Goal: Find specific page/section: Find specific page/section

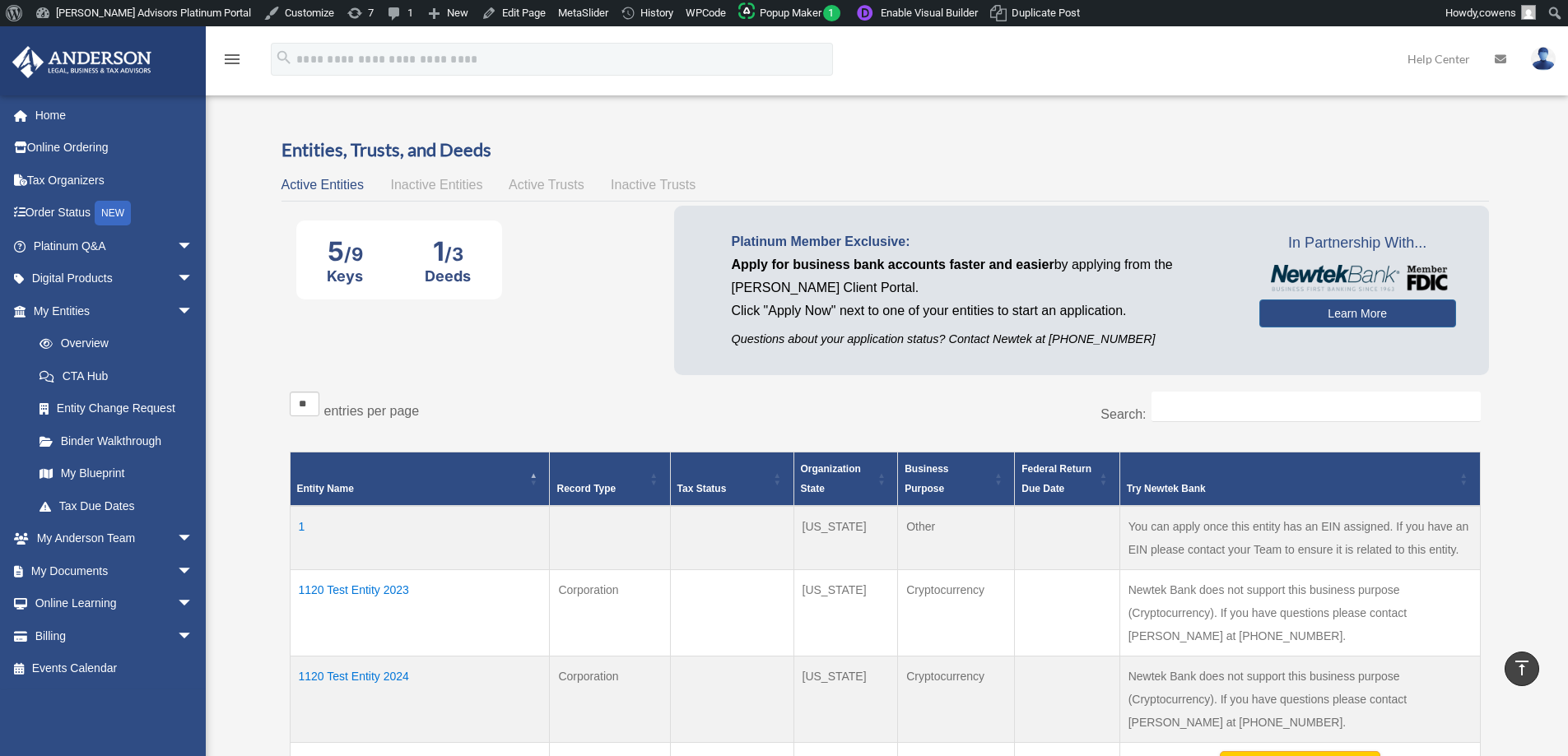
scroll to position [741, 0]
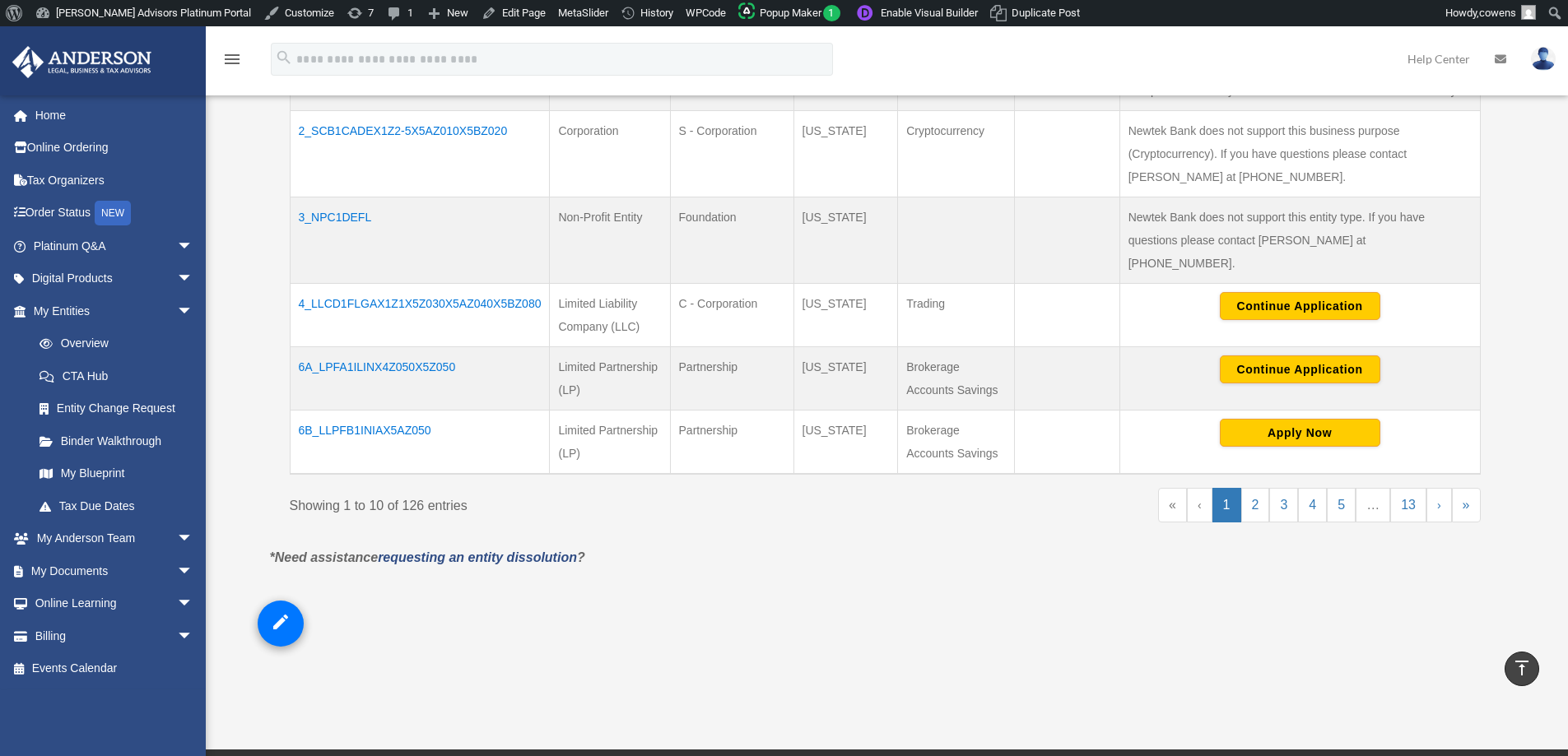
click at [1320, 638] on div "Overview date_range Published on Last updated March 13, 2025 April 10, 2020 by …" at bounding box center [885, 32] width 1255 height 1311
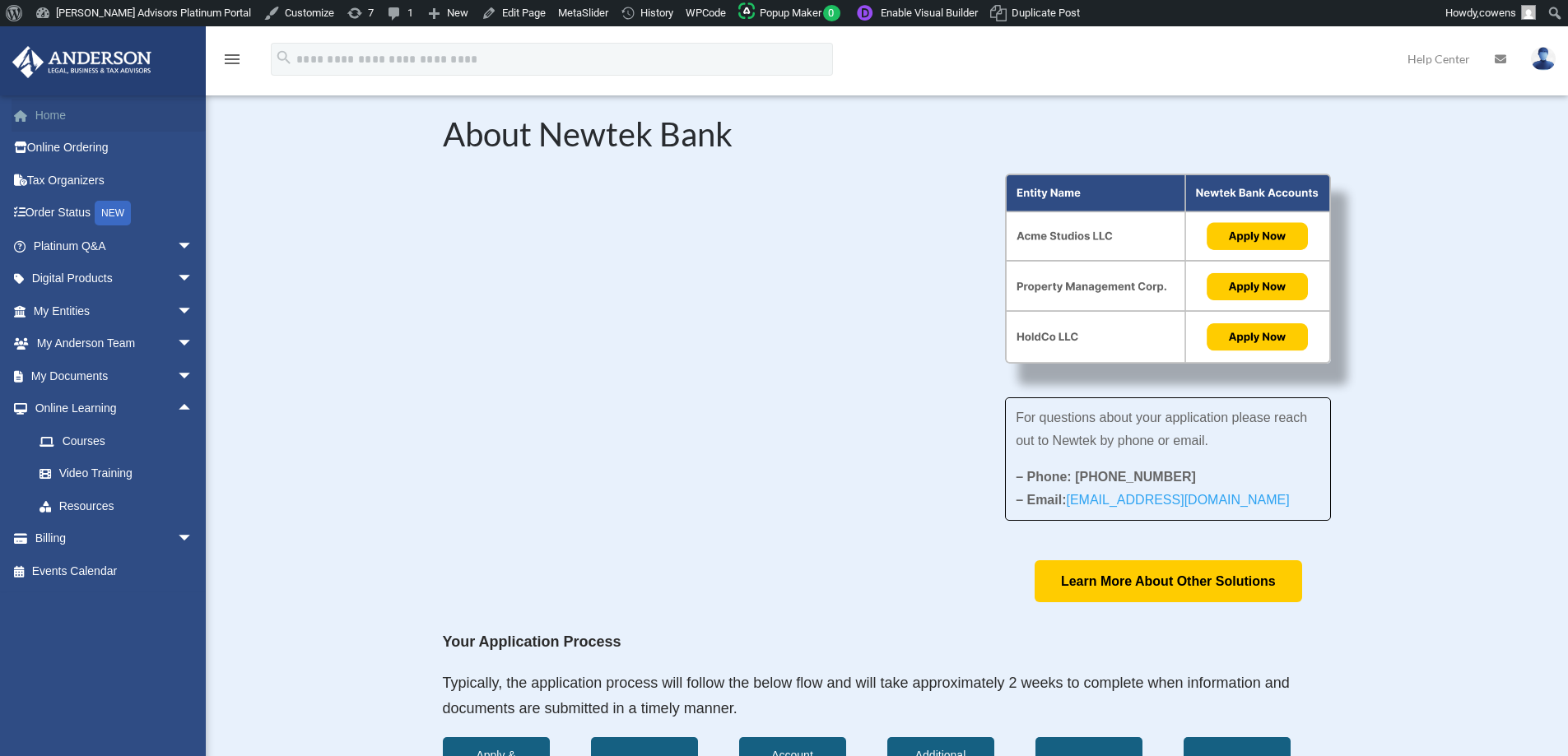
click at [131, 125] on link "Home" at bounding box center [115, 115] width 206 height 33
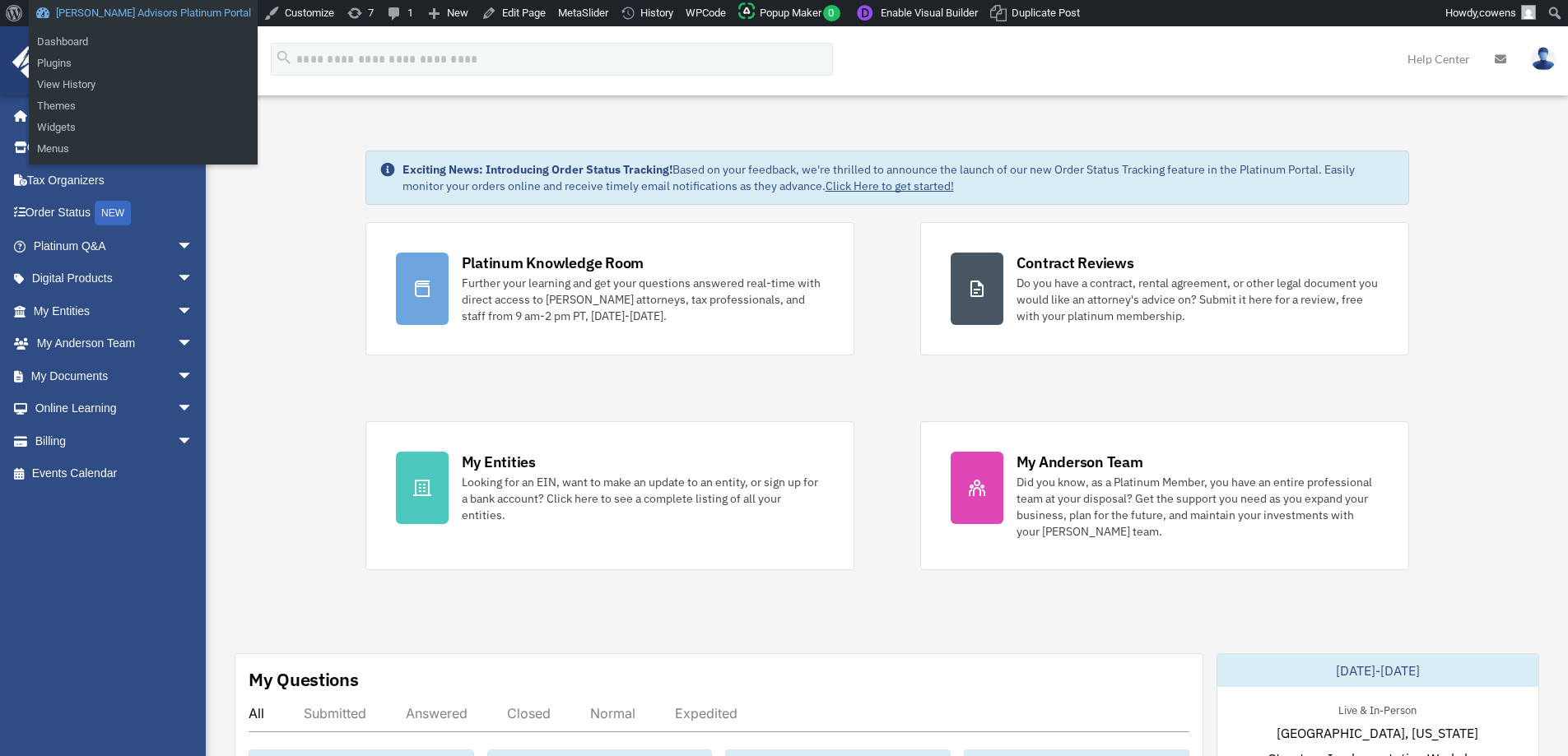
click at [129, 12] on link "[PERSON_NAME] Advisors Platinum Portal" at bounding box center [143, 13] width 228 height 26
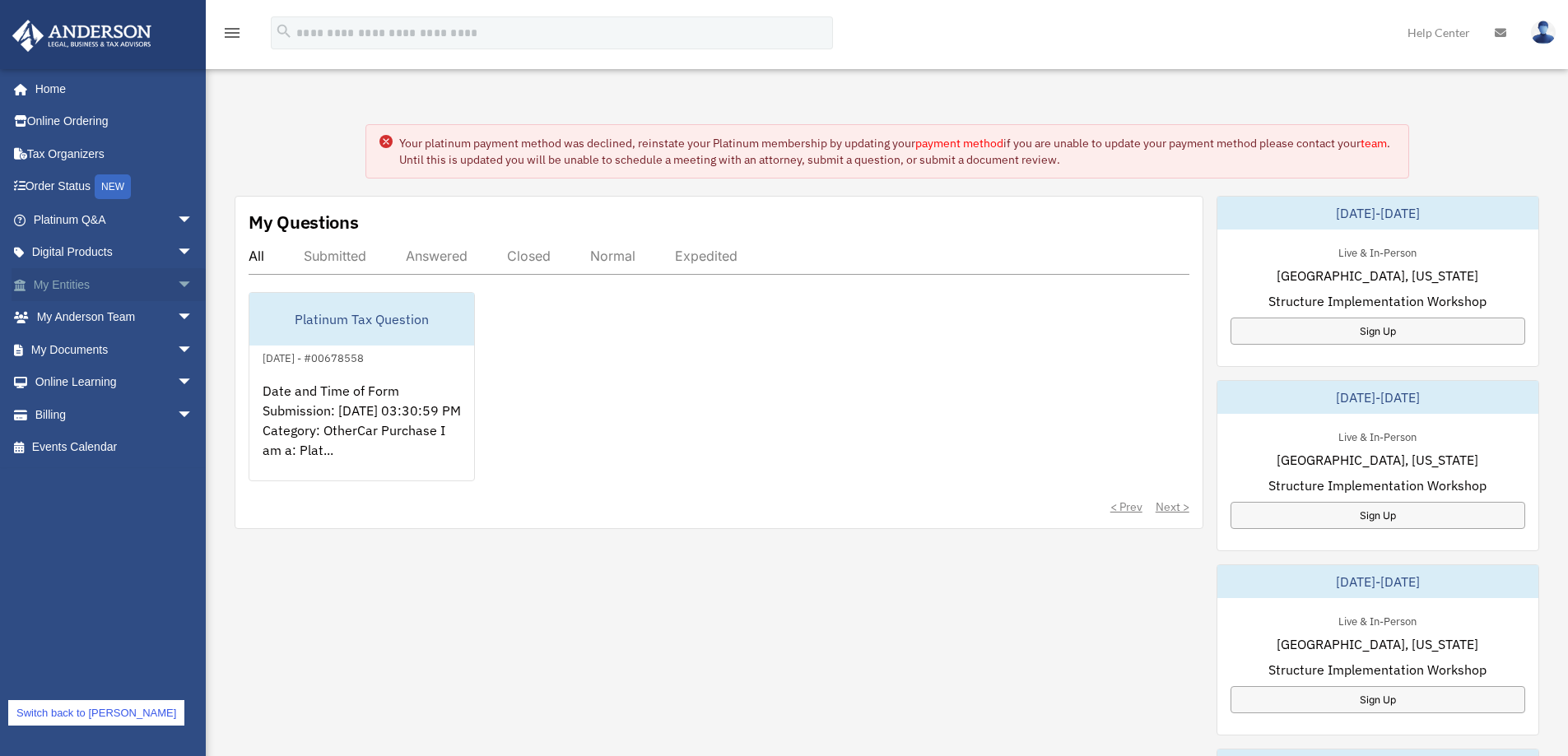
click at [79, 291] on link "My Entities arrow_drop_down" at bounding box center [115, 284] width 206 height 33
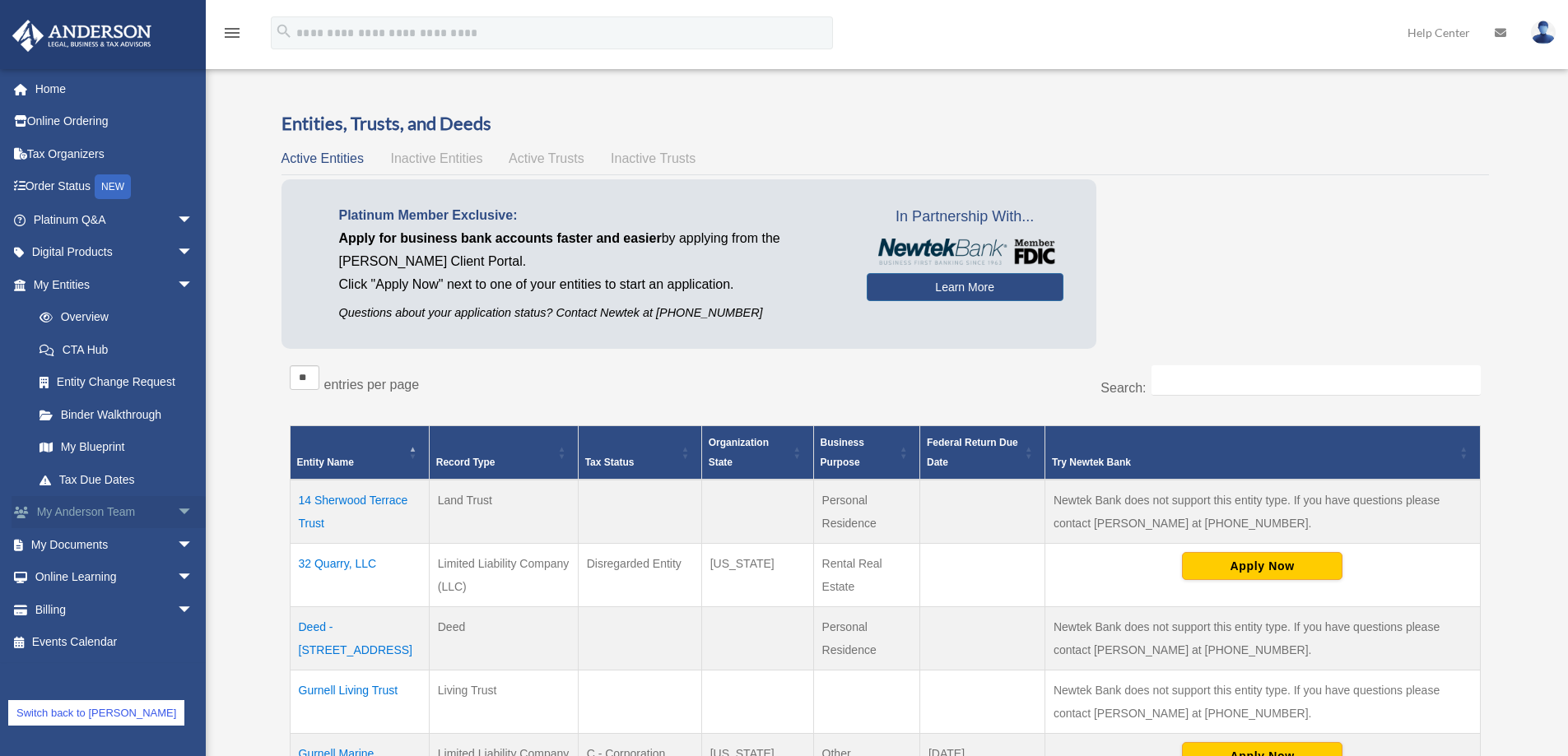
click at [177, 511] on span "arrow_drop_down" at bounding box center [193, 513] width 33 height 34
click at [177, 511] on span "arrow_drop_up" at bounding box center [193, 513] width 33 height 34
click at [177, 281] on span "arrow_drop_down" at bounding box center [193, 285] width 33 height 34
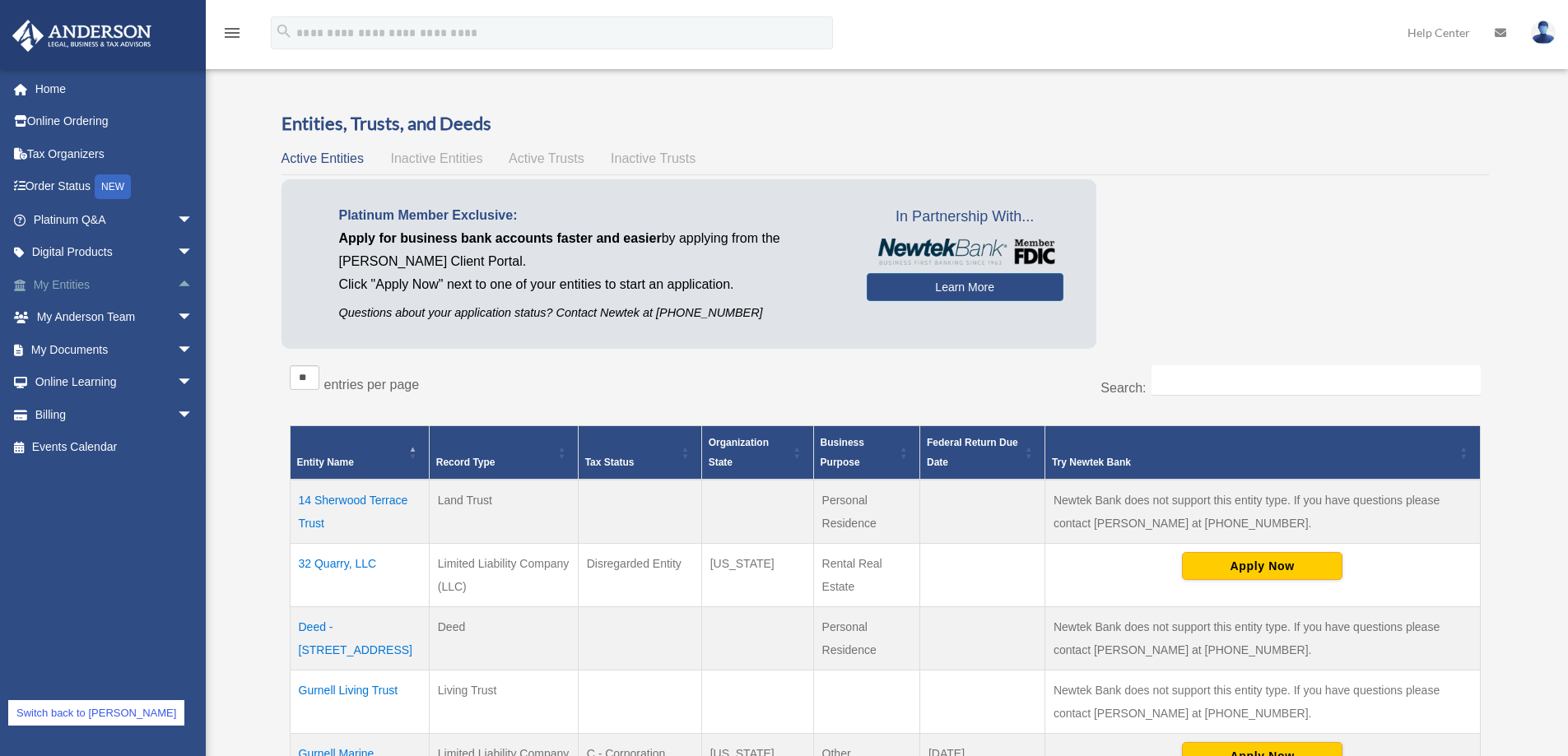
click at [177, 281] on span "arrow_drop_up" at bounding box center [193, 285] width 33 height 34
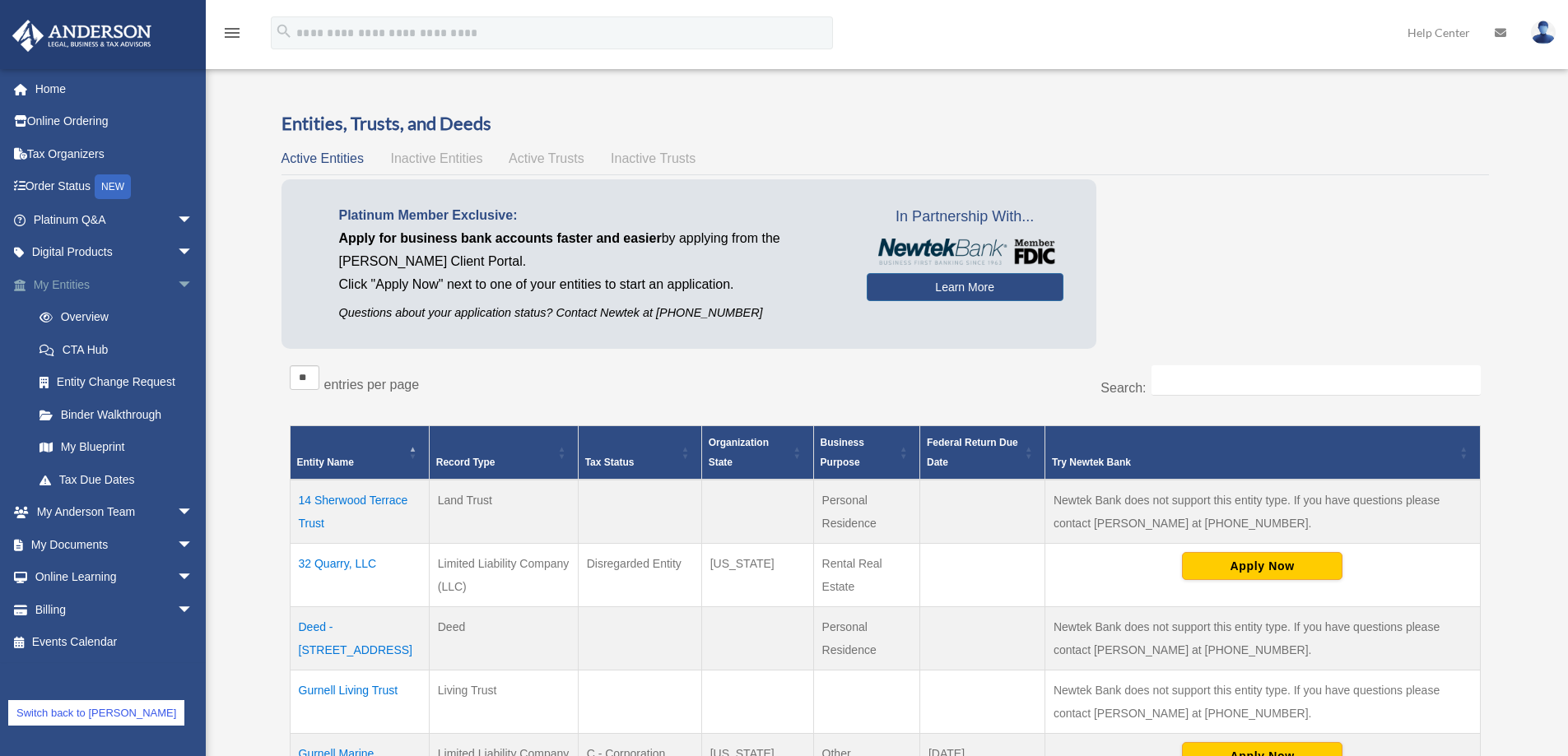
click at [177, 281] on span "arrow_drop_down" at bounding box center [193, 285] width 33 height 34
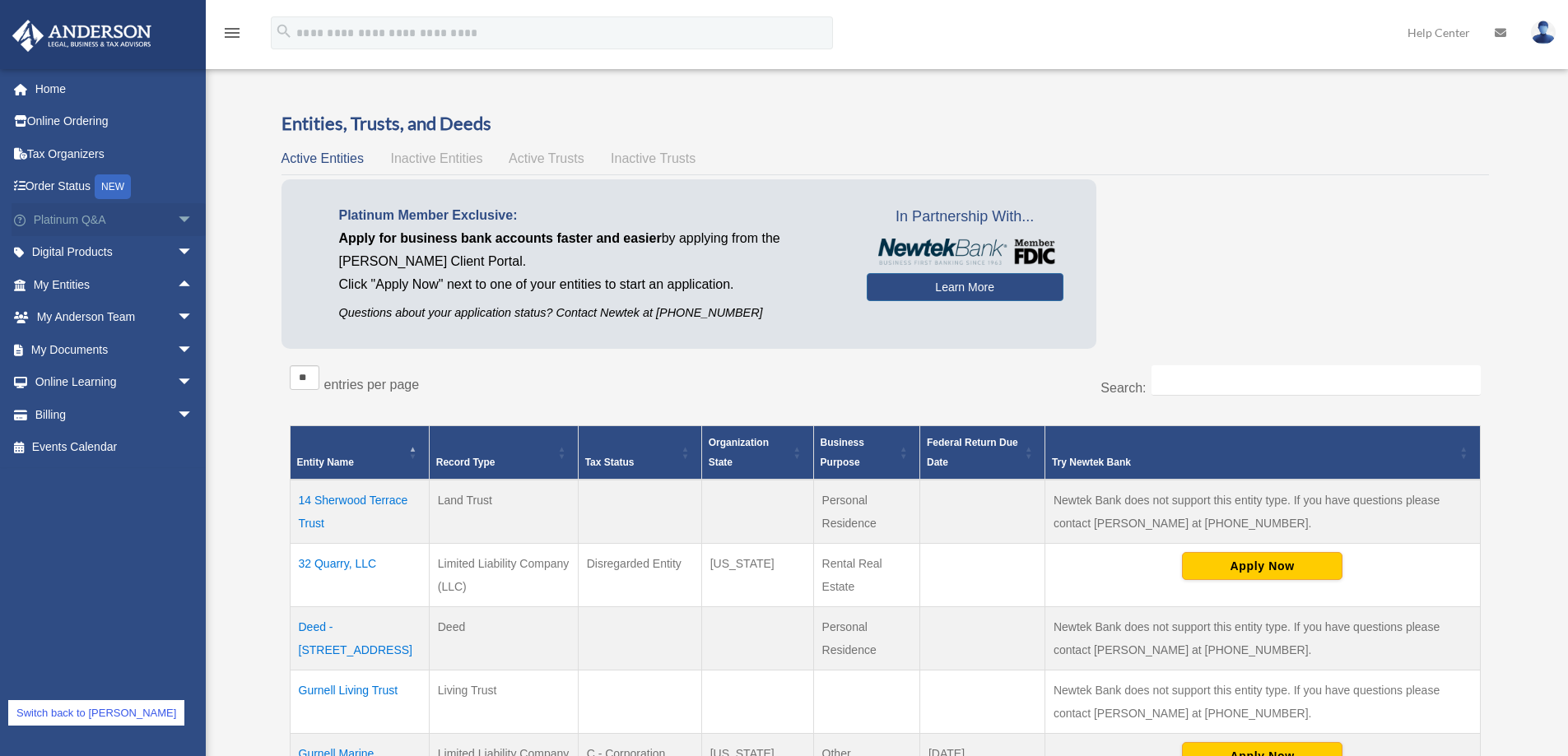
click at [177, 215] on span "arrow_drop_down" at bounding box center [193, 220] width 33 height 34
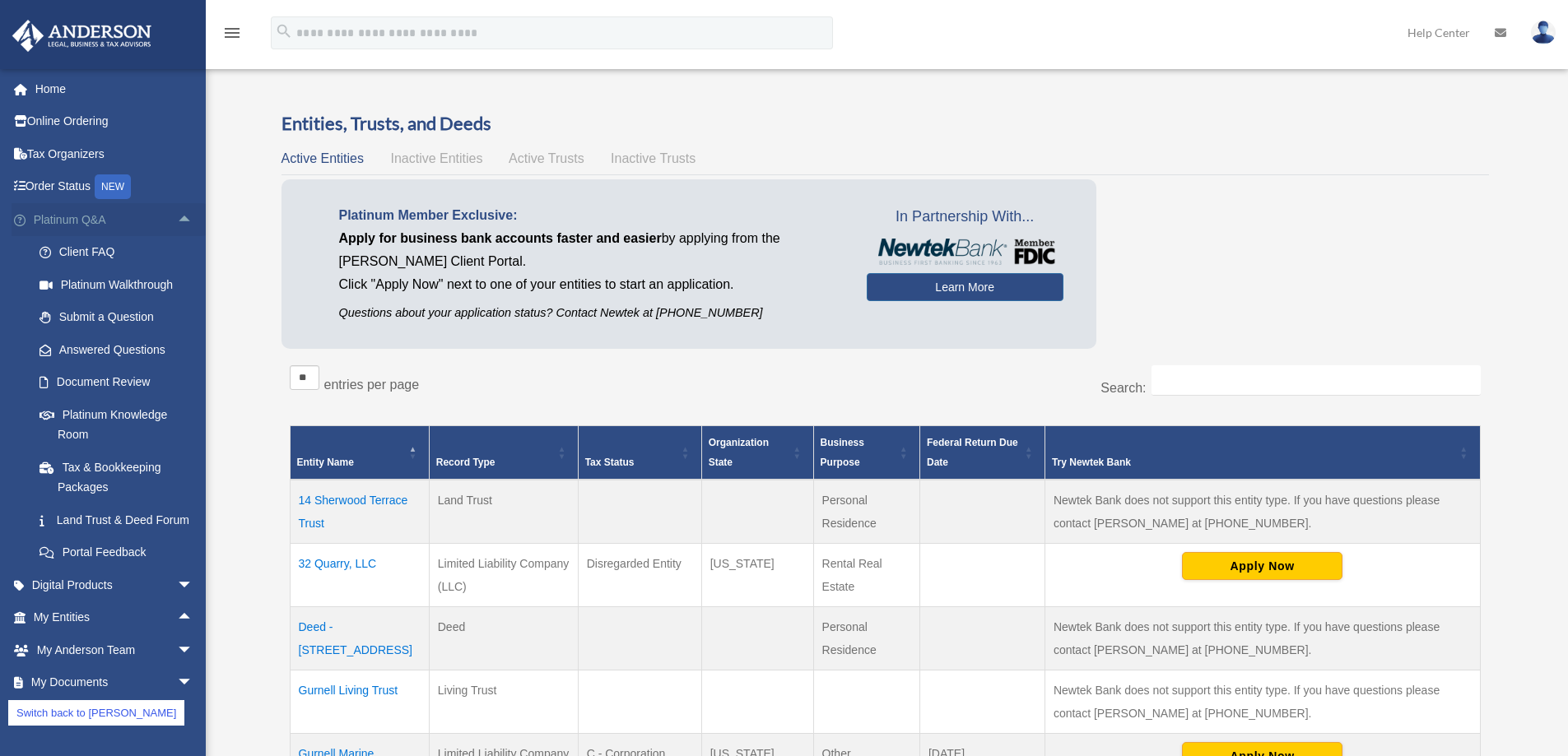
click at [177, 215] on span "arrow_drop_up" at bounding box center [193, 220] width 33 height 34
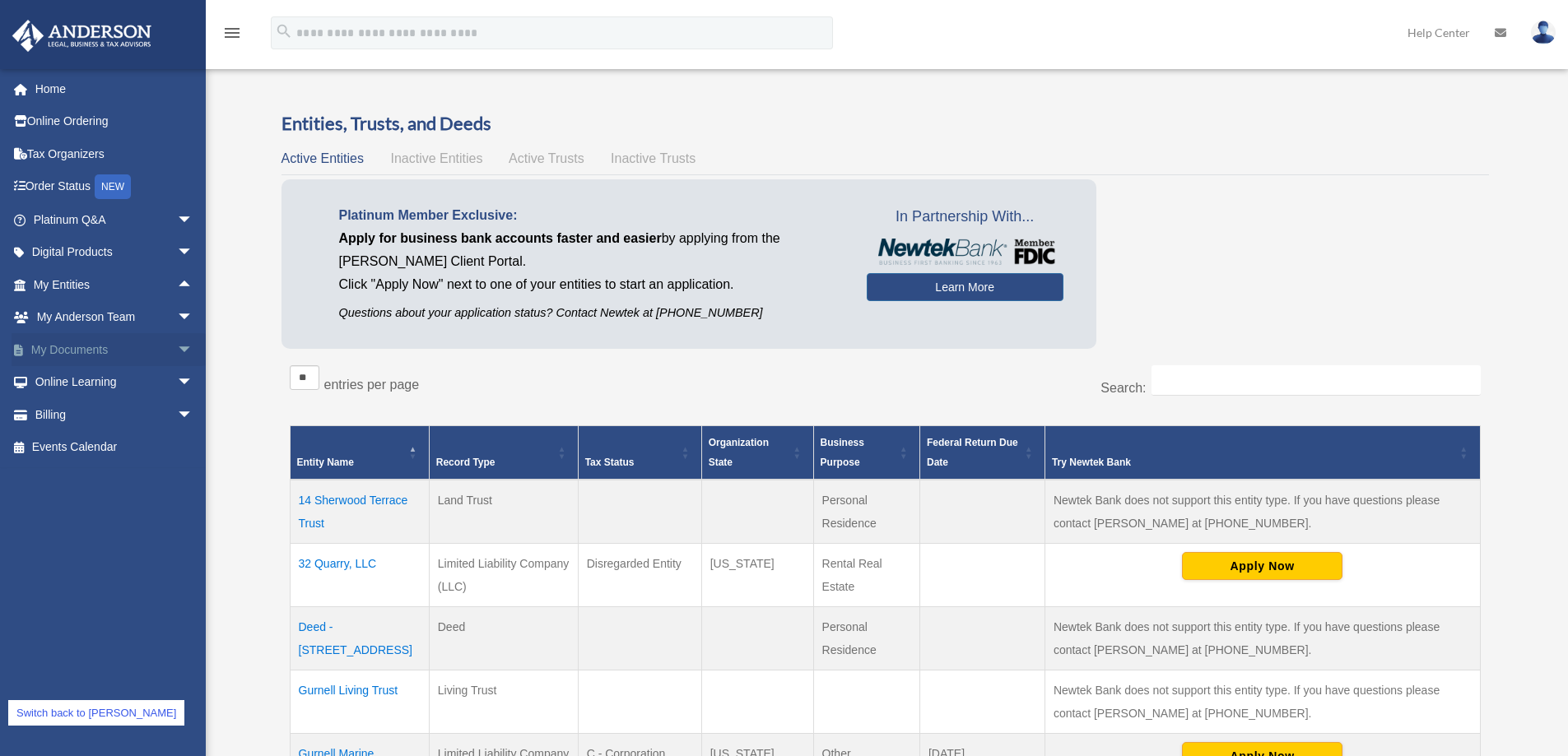
click at [177, 349] on span "arrow_drop_down" at bounding box center [193, 350] width 33 height 34
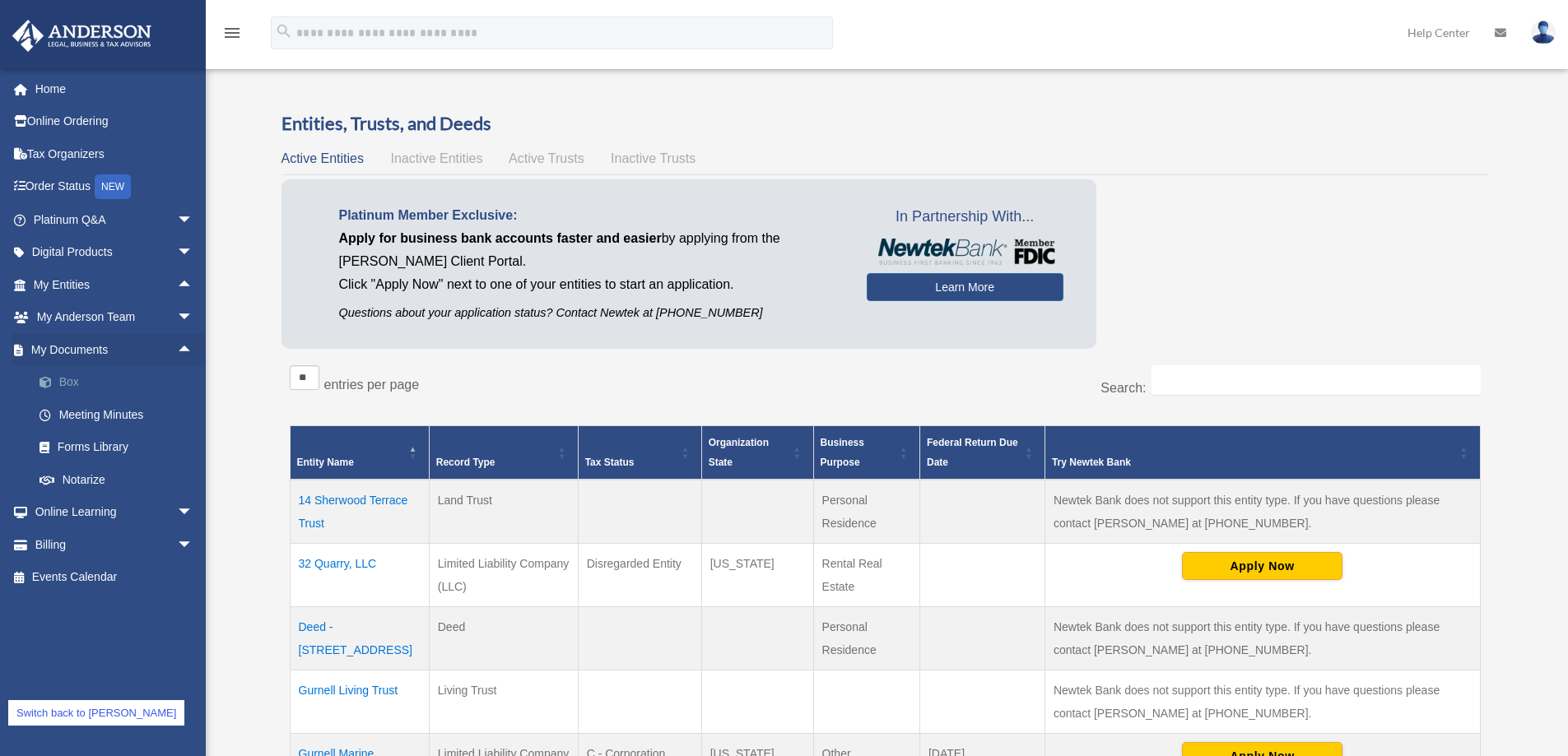
click at [114, 379] on link "Box" at bounding box center [121, 382] width 196 height 33
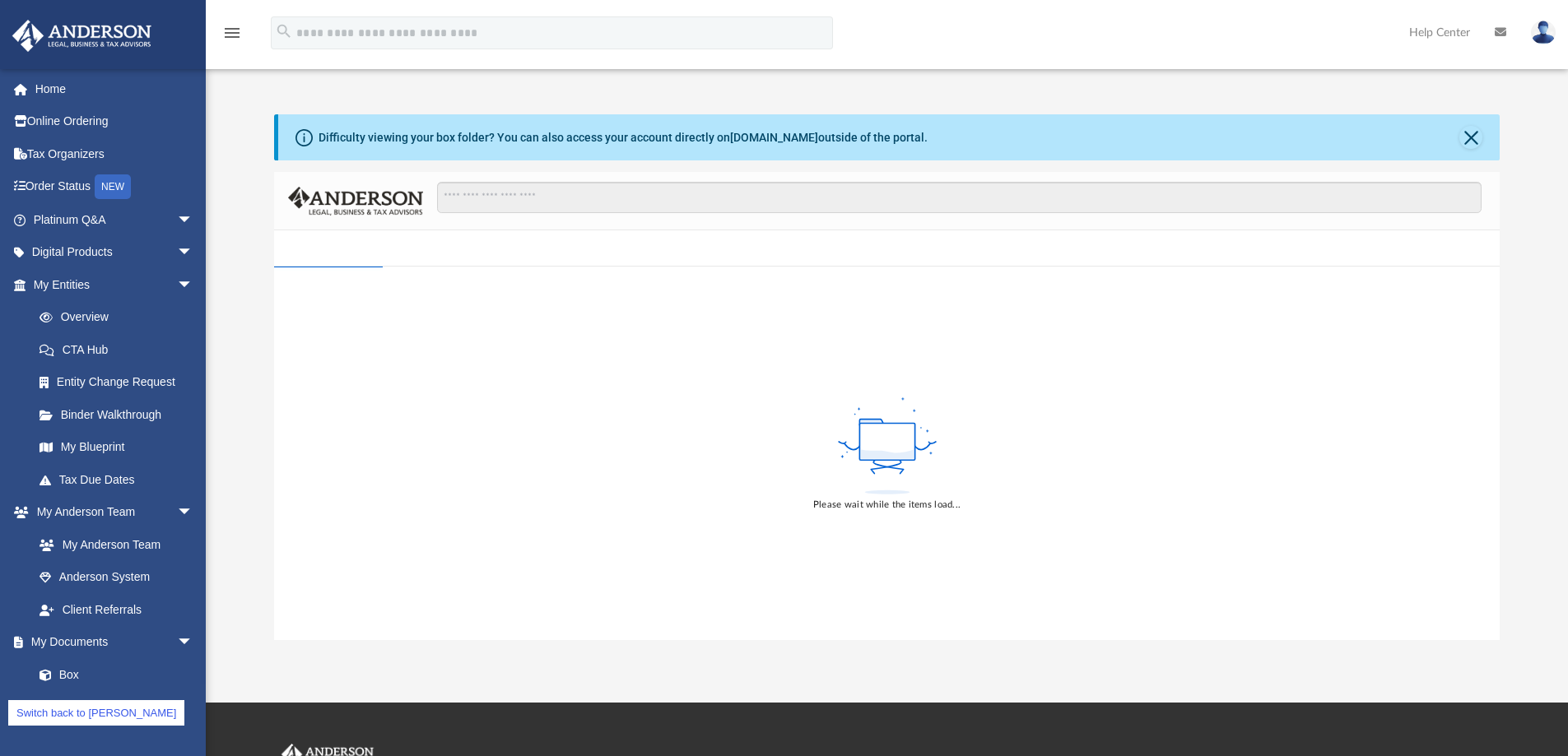
click at [1550, 26] on img at bounding box center [1543, 33] width 25 height 24
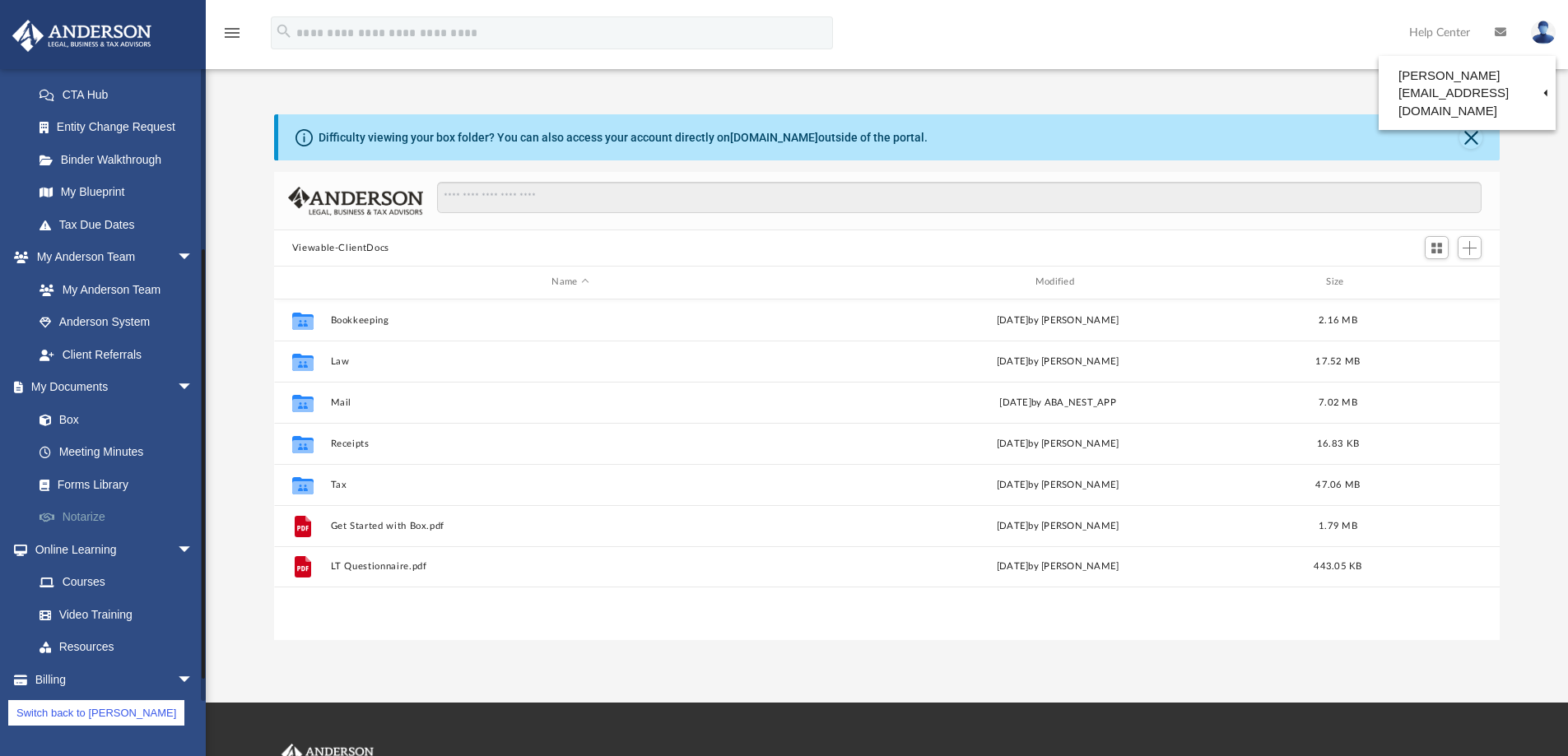
scroll to position [286, 0]
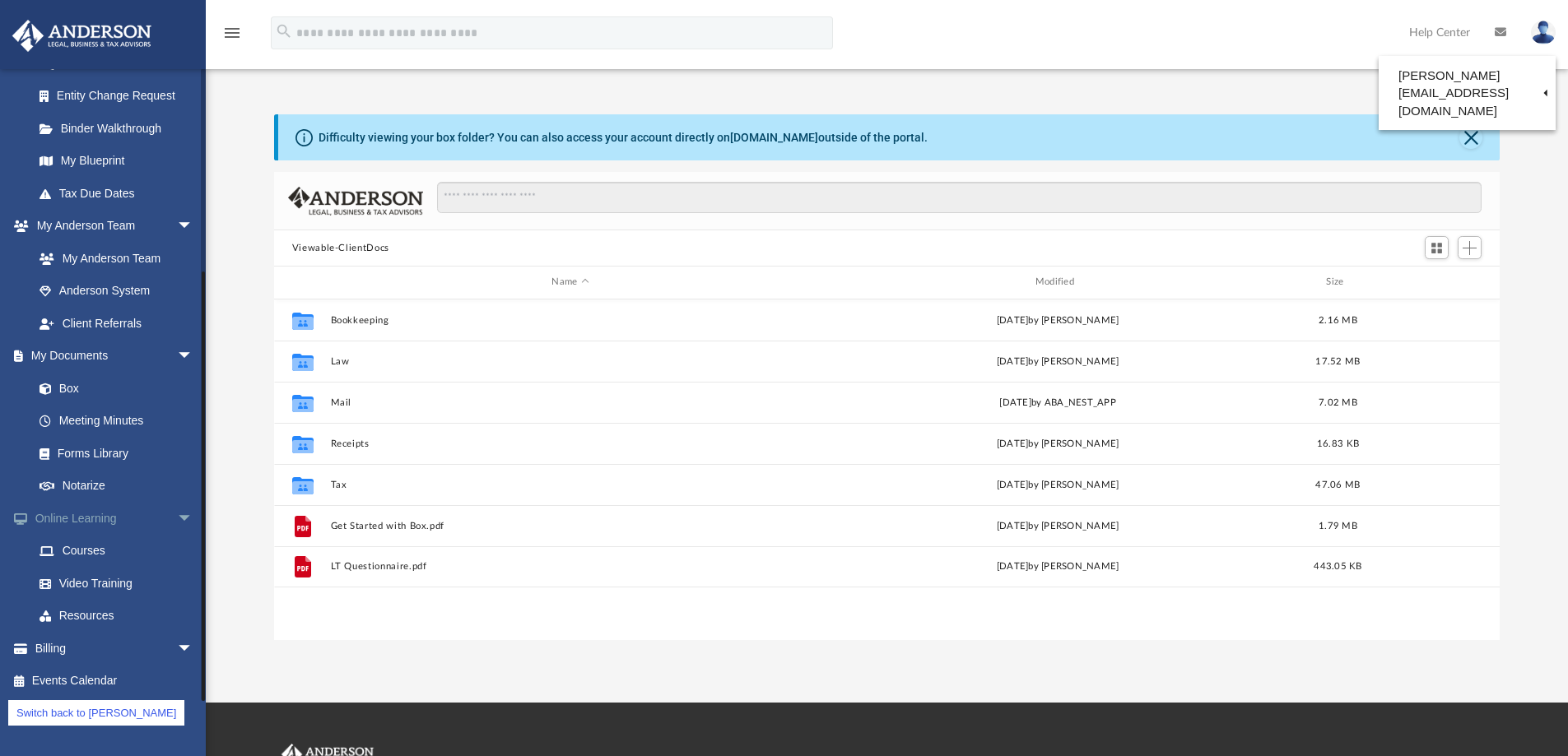
click at [86, 520] on link "Online Learning arrow_drop_down" at bounding box center [115, 518] width 206 height 33
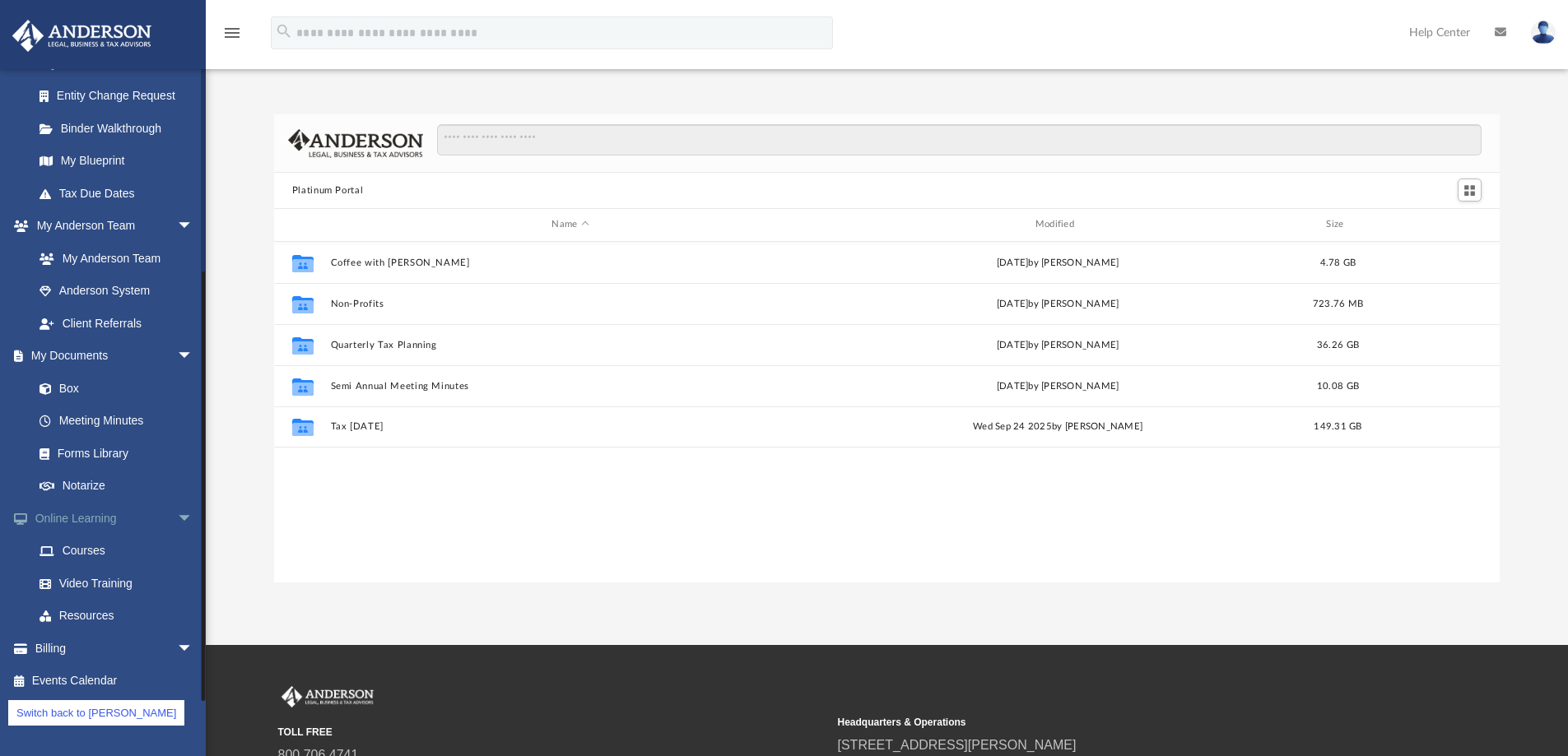
scroll to position [362, 1213]
click at [100, 446] on link "Forms Library" at bounding box center [121, 453] width 196 height 33
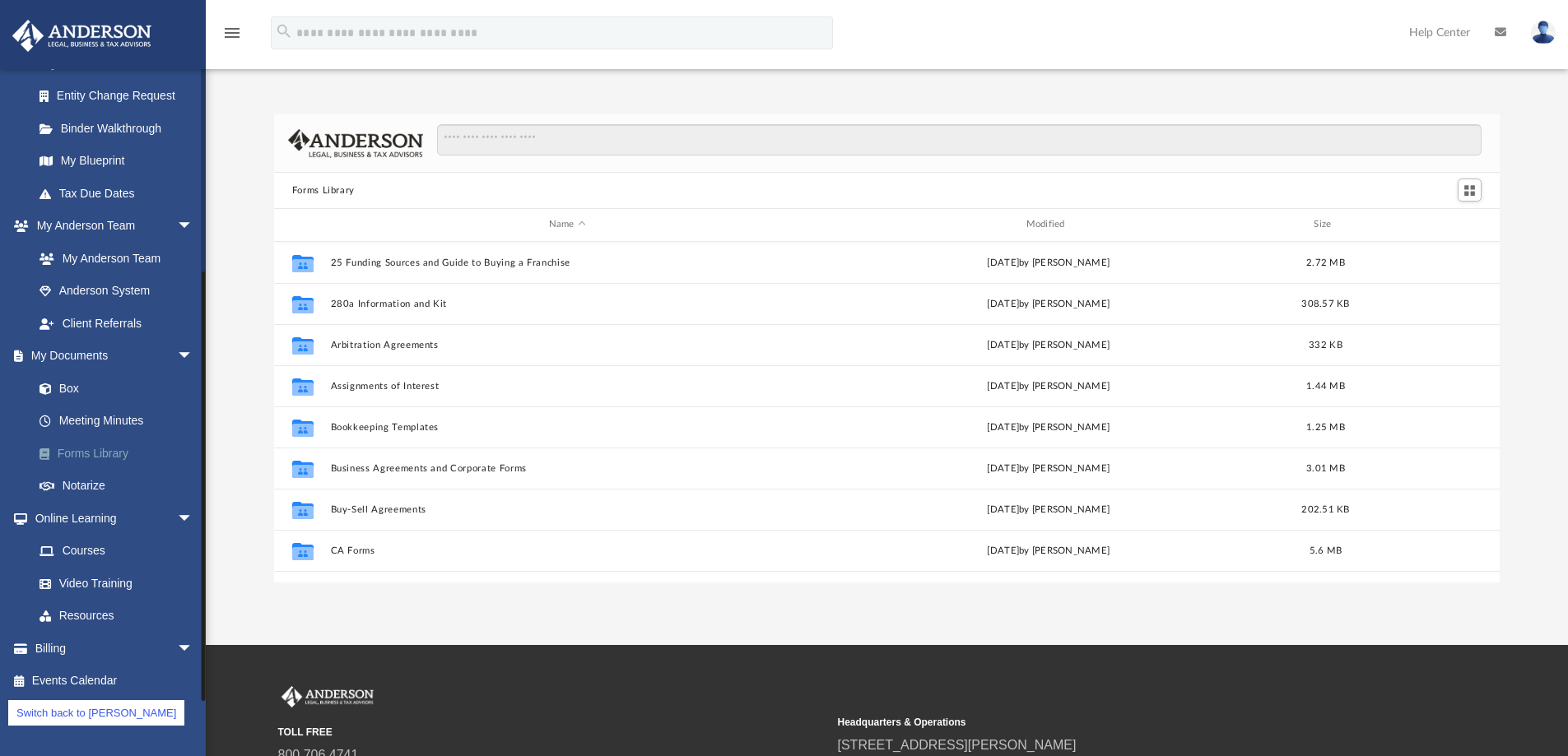
scroll to position [362, 1213]
click at [83, 712] on link "Switch back to [PERSON_NAME]" at bounding box center [96, 713] width 177 height 26
